Goal: Information Seeking & Learning: Learn about a topic

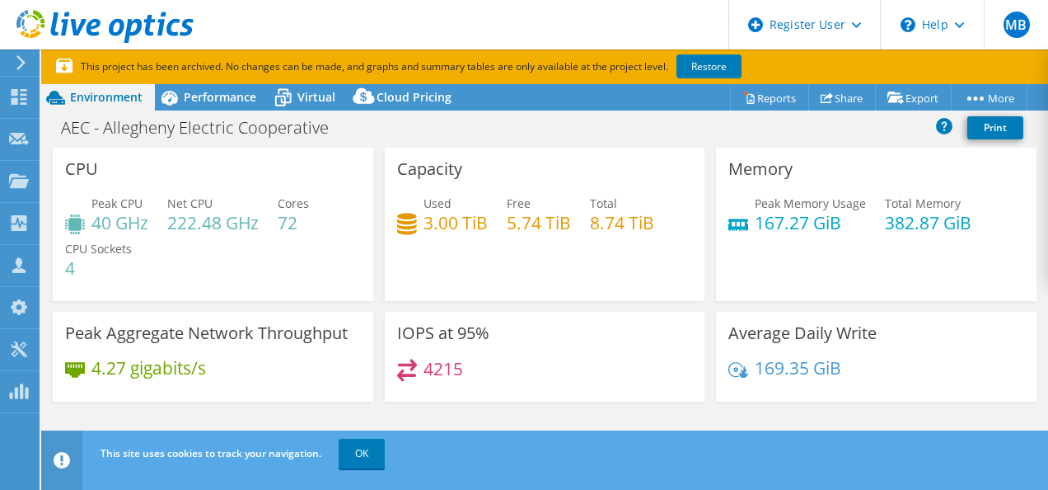
select select "USD"
click at [217, 94] on span "Performance" at bounding box center [220, 97] width 73 height 16
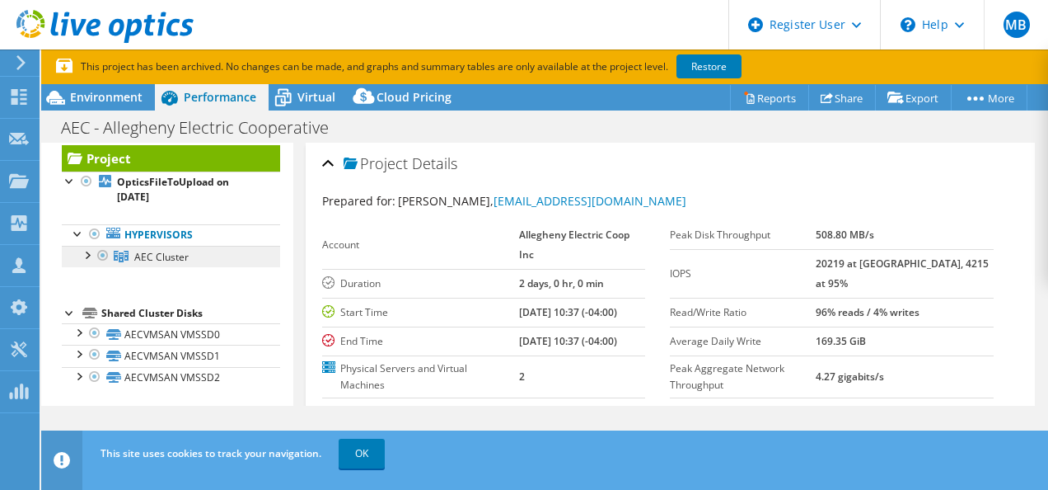
scroll to position [33, 0]
click at [153, 256] on span "AEC Cluster" at bounding box center [161, 256] width 54 height 14
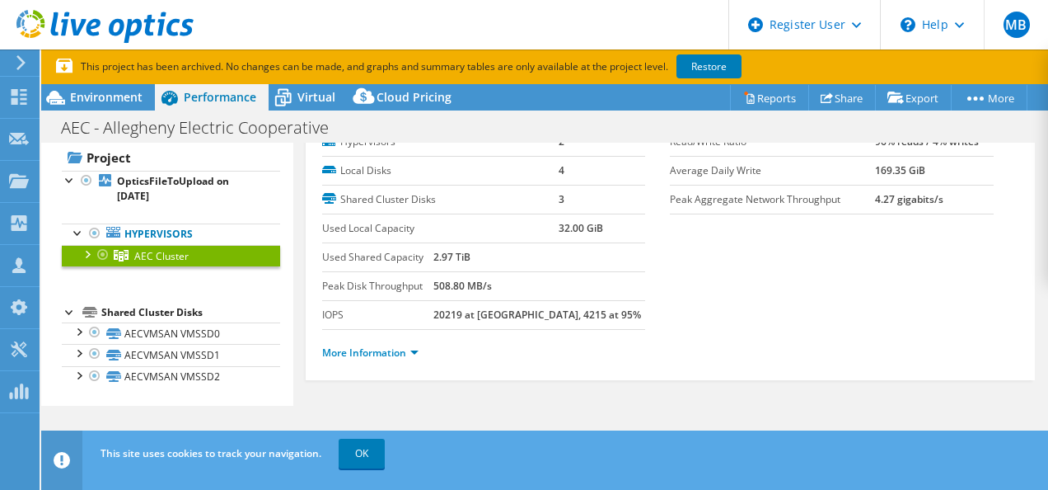
scroll to position [0, 0]
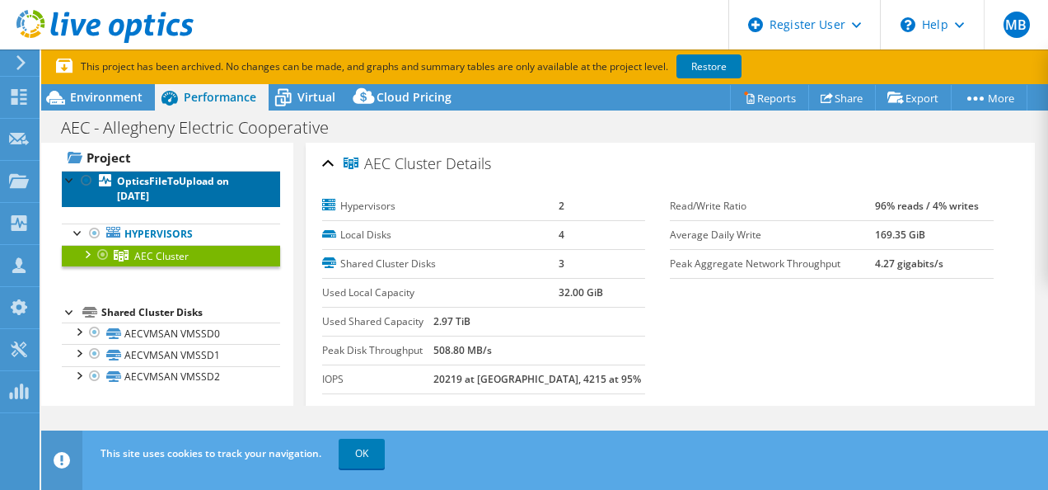
click at [157, 195] on b "OpticsFileToUpload on [DATE]" at bounding box center [173, 188] width 112 height 29
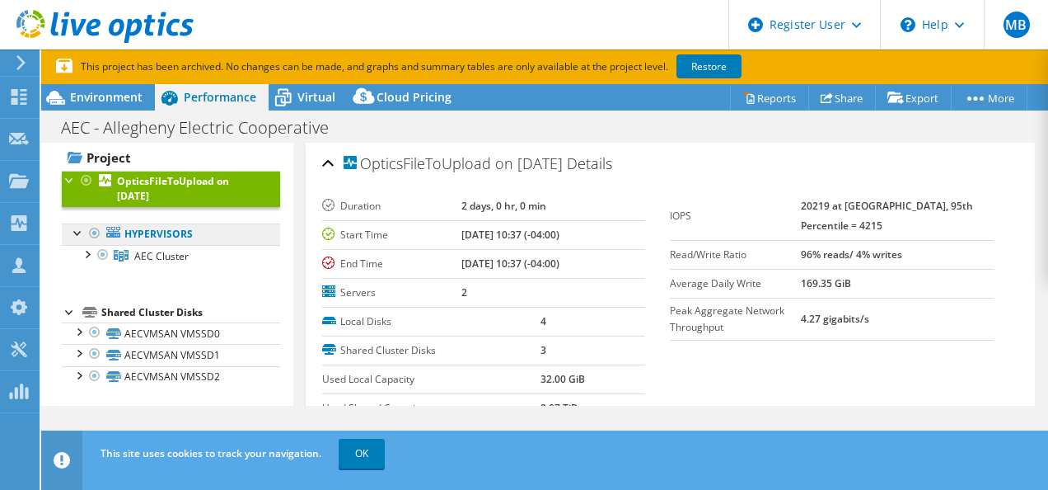
click at [127, 233] on link "Hypervisors" at bounding box center [171, 233] width 218 height 21
click at [154, 270] on ul "Hypervisors AEC Cluster [TECHNICAL_ID]" at bounding box center [171, 245] width 218 height 76
click at [143, 251] on span "AEC Cluster" at bounding box center [161, 256] width 54 height 14
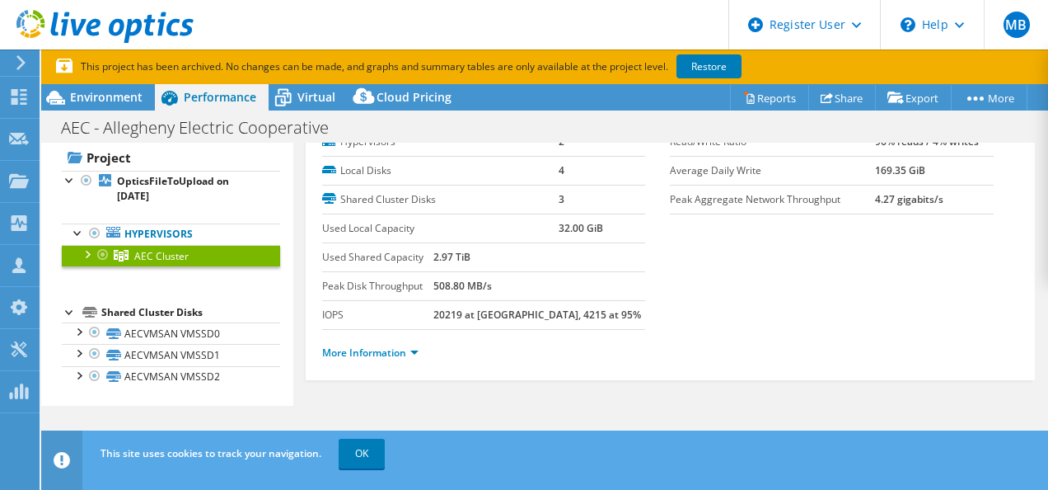
scroll to position [18, 0]
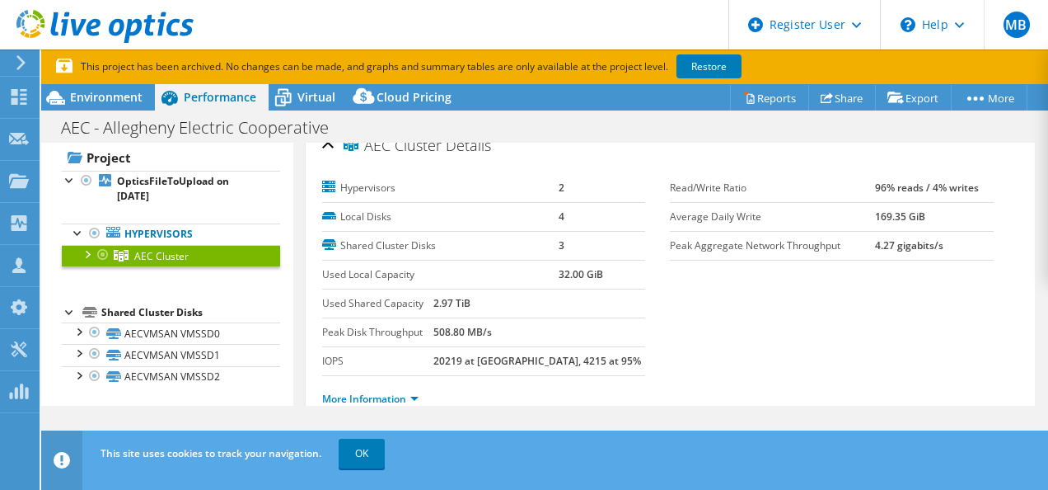
click at [396, 404] on li "More Information" at bounding box center [375, 399] width 106 height 18
click at [392, 401] on link "More Information" at bounding box center [370, 399] width 96 height 14
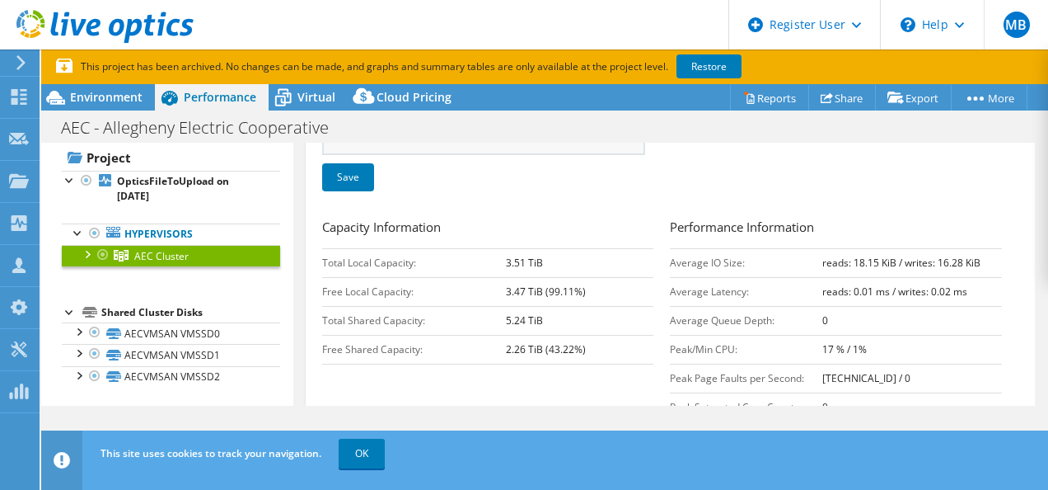
scroll to position [0, 0]
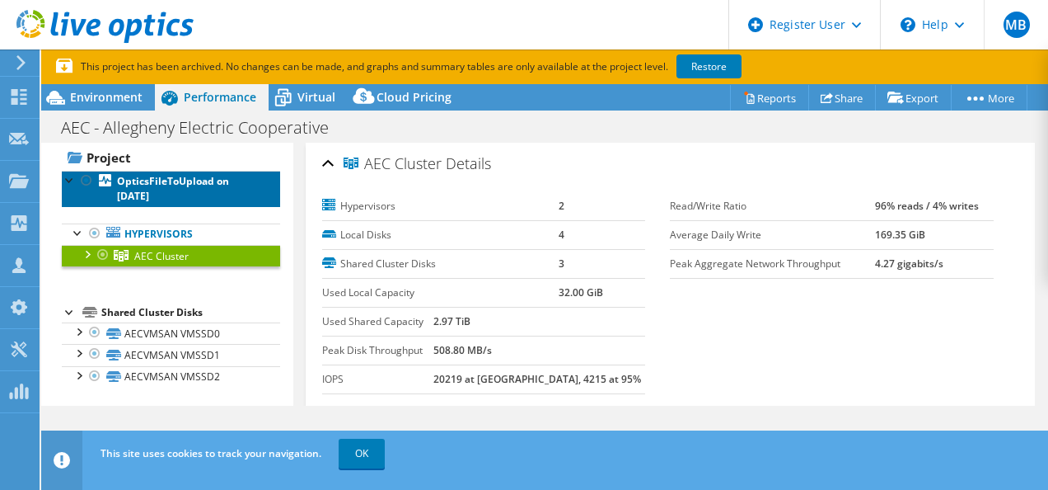
click at [162, 183] on b "OpticsFileToUpload on [DATE]" at bounding box center [173, 188] width 112 height 29
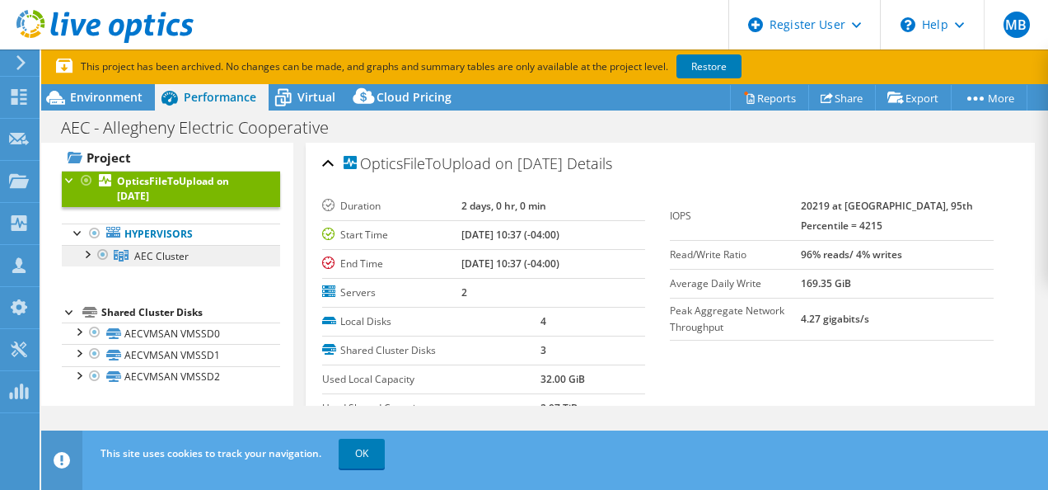
click at [164, 260] on span "AEC Cluster" at bounding box center [161, 256] width 54 height 14
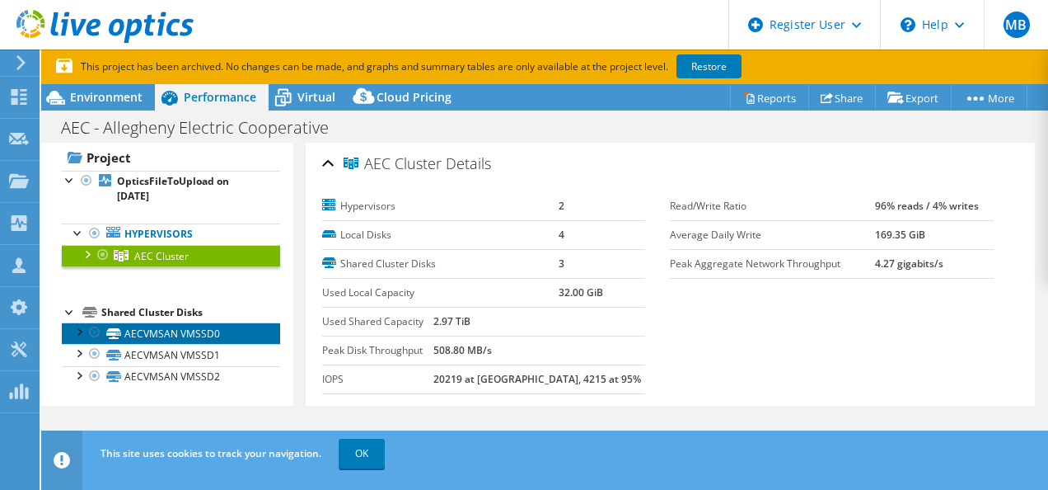
click at [166, 323] on link "AECVMSAN VMSSD0" at bounding box center [171, 332] width 218 height 21
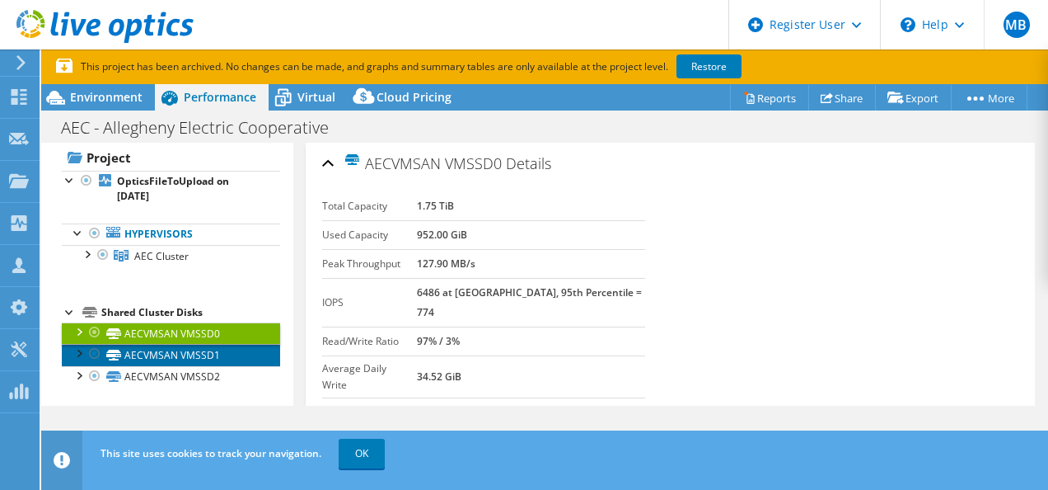
click at [166, 344] on link "AECVMSAN VMSSD1" at bounding box center [171, 354] width 218 height 21
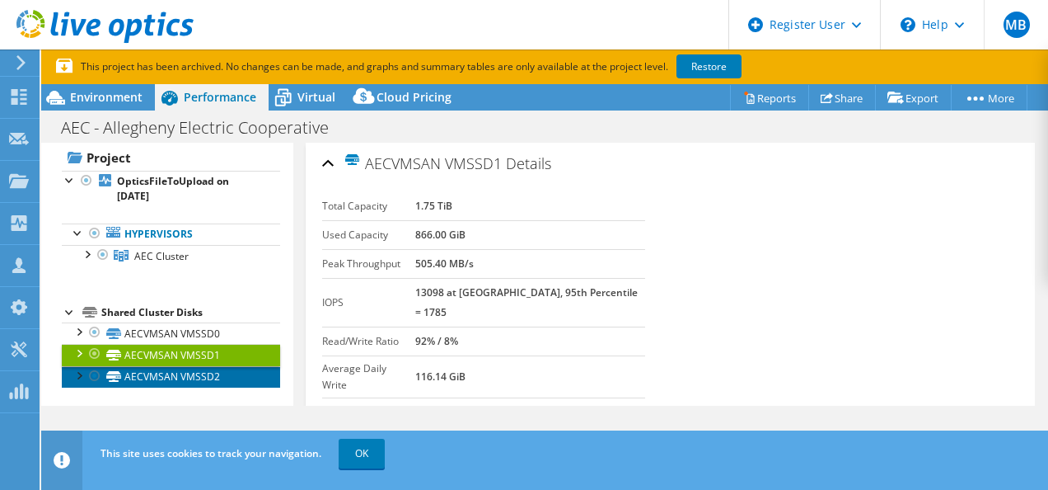
click at [175, 373] on link "AECVMSAN VMSSD2" at bounding box center [171, 376] width 218 height 21
